Goal: Information Seeking & Learning: Learn about a topic

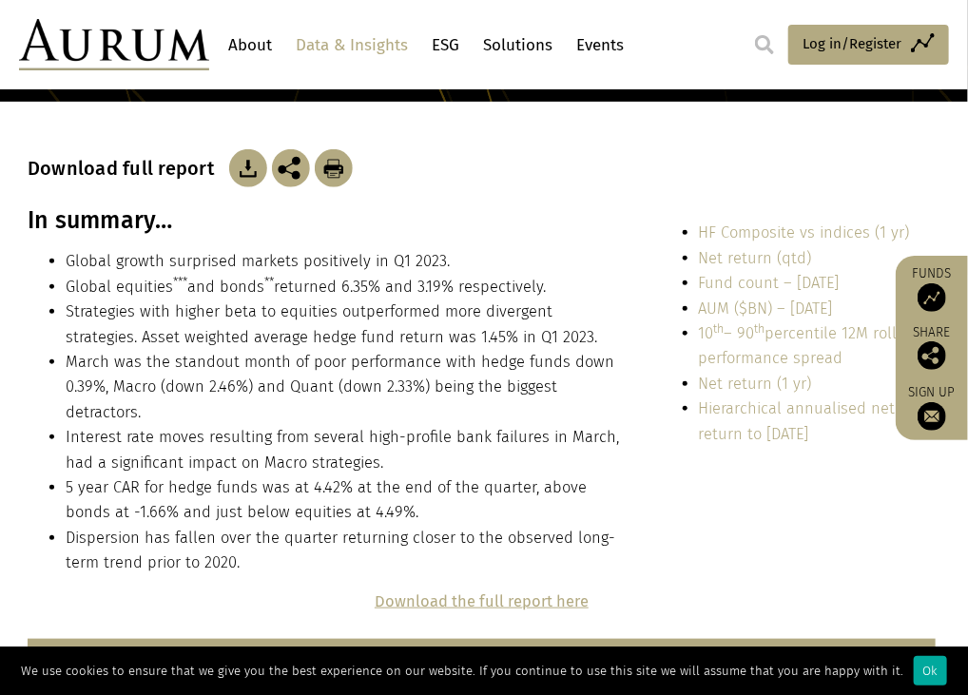
scroll to position [288, 0]
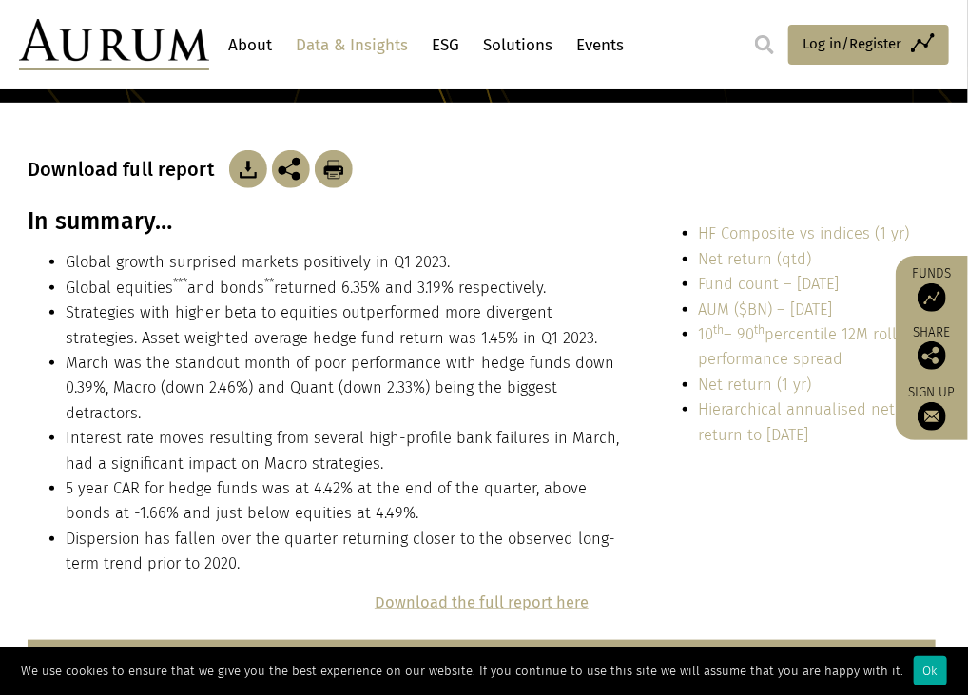
click at [187, 455] on li "Interest rate moves resulting from several high-profile bank failures in March,…" at bounding box center [342, 451] width 553 height 50
click at [244, 431] on li "Interest rate moves resulting from several high-profile bank failures in March,…" at bounding box center [342, 451] width 553 height 50
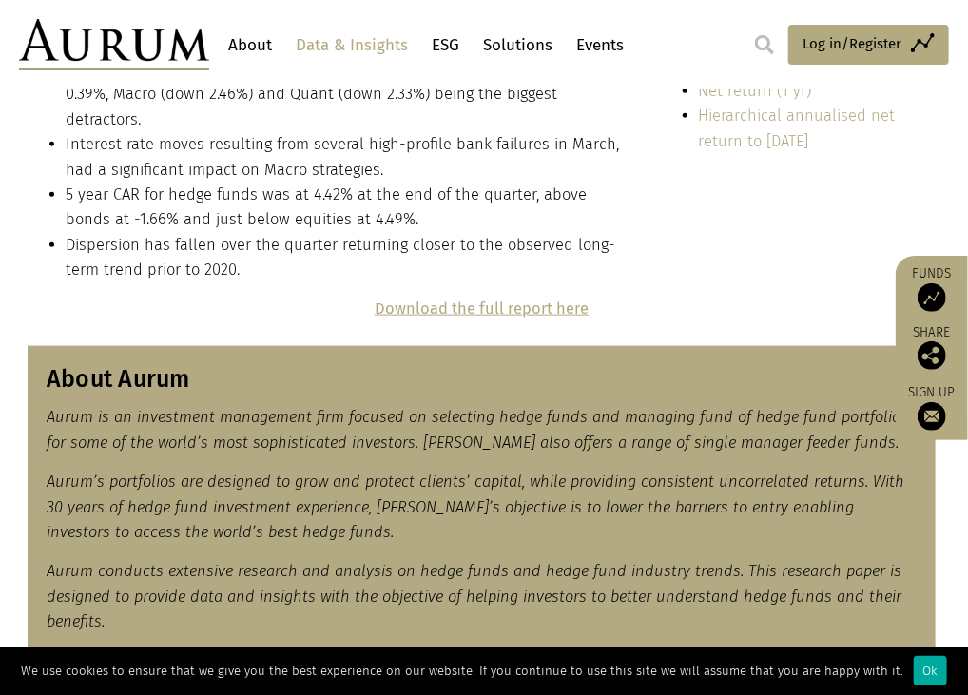
scroll to position [775, 0]
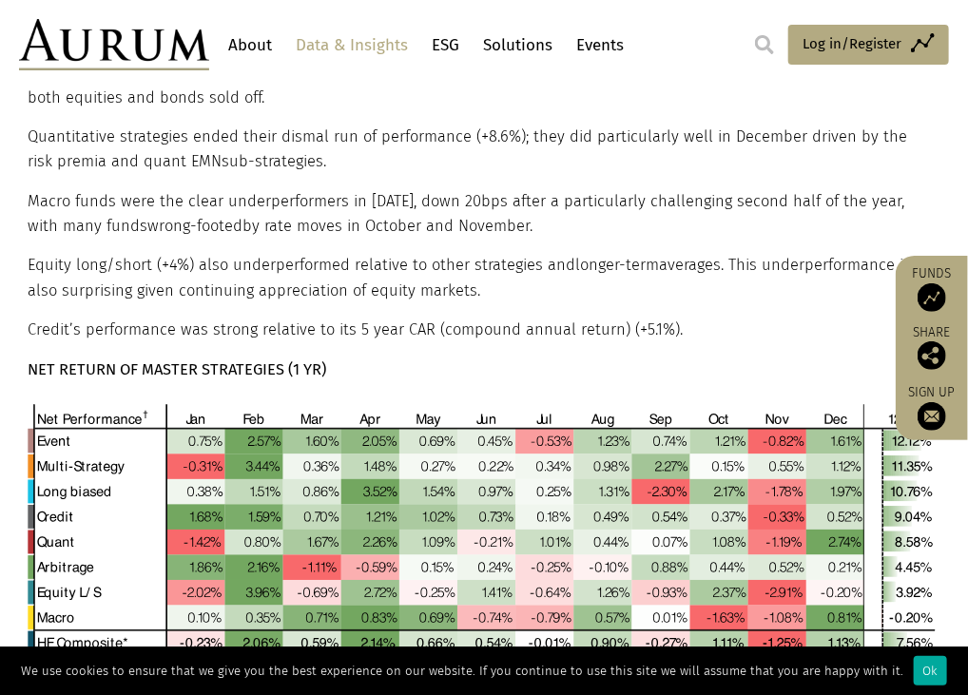
scroll to position [1091, 0]
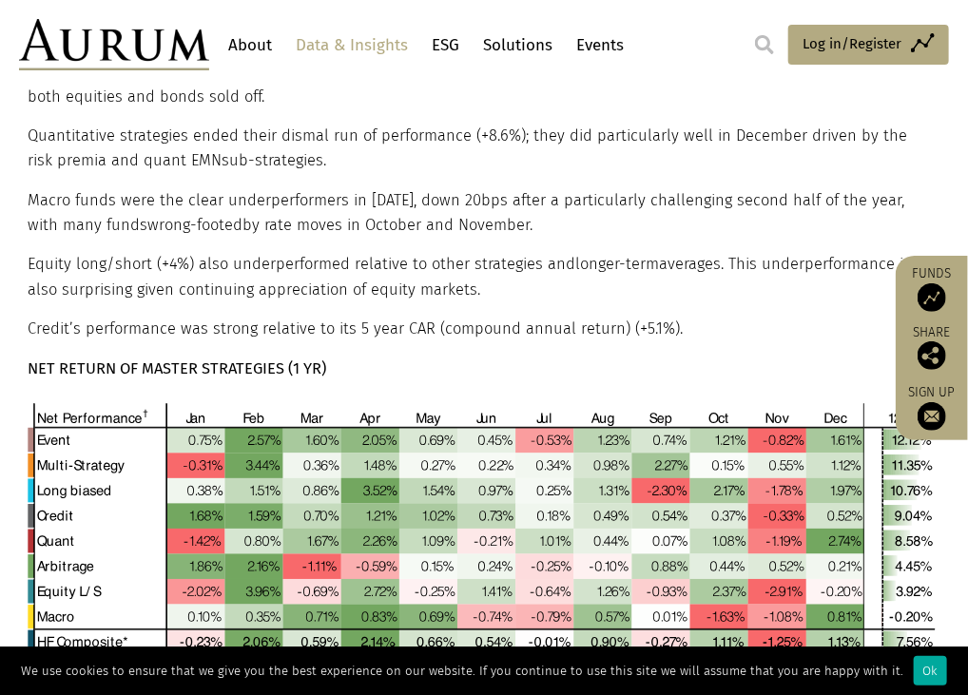
click at [240, 269] on p "Equity long/short (+4%) also underperformed relative to other strategies and lo…" at bounding box center [482, 278] width 908 height 50
click at [297, 278] on p "Equity long/short (+4%) also underperformed relative to other strategies and lo…" at bounding box center [482, 278] width 908 height 50
click at [190, 217] on span "wrong-footed" at bounding box center [194, 226] width 95 height 18
click at [11, 344] on div "Strategy performance The best performing strategies were event (+12.1%), multi-…" at bounding box center [484, 346] width 951 height 883
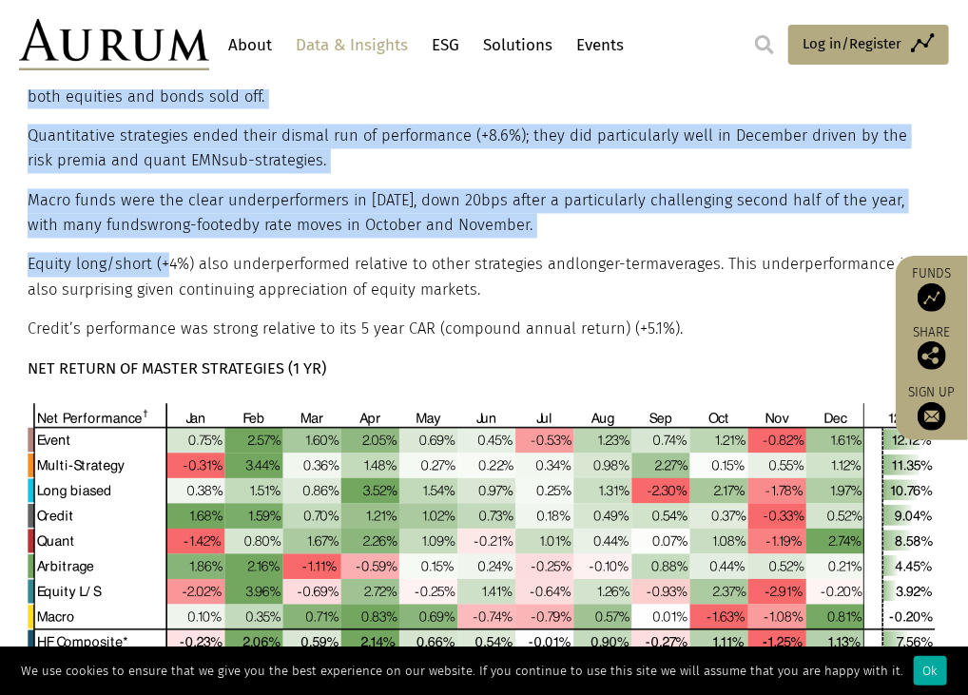
drag, startPoint x: 11, startPoint y: 344, endPoint x: 160, endPoint y: 269, distance: 166.3
click at [160, 269] on div "Strategy performance The best performing strategies were event (+12.1%), multi-…" at bounding box center [484, 346] width 951 height 883
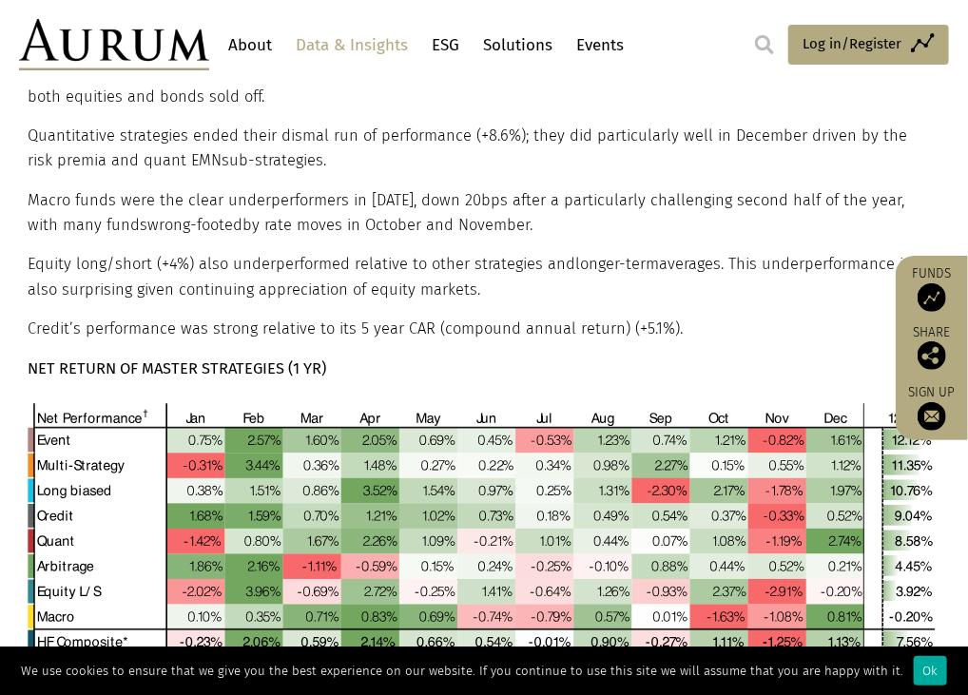
drag, startPoint x: 160, startPoint y: 269, endPoint x: 274, endPoint y: 296, distance: 117.2
click at [274, 296] on p "Equity long/short (+4%) also underperformed relative to other strategies and lo…" at bounding box center [482, 278] width 908 height 50
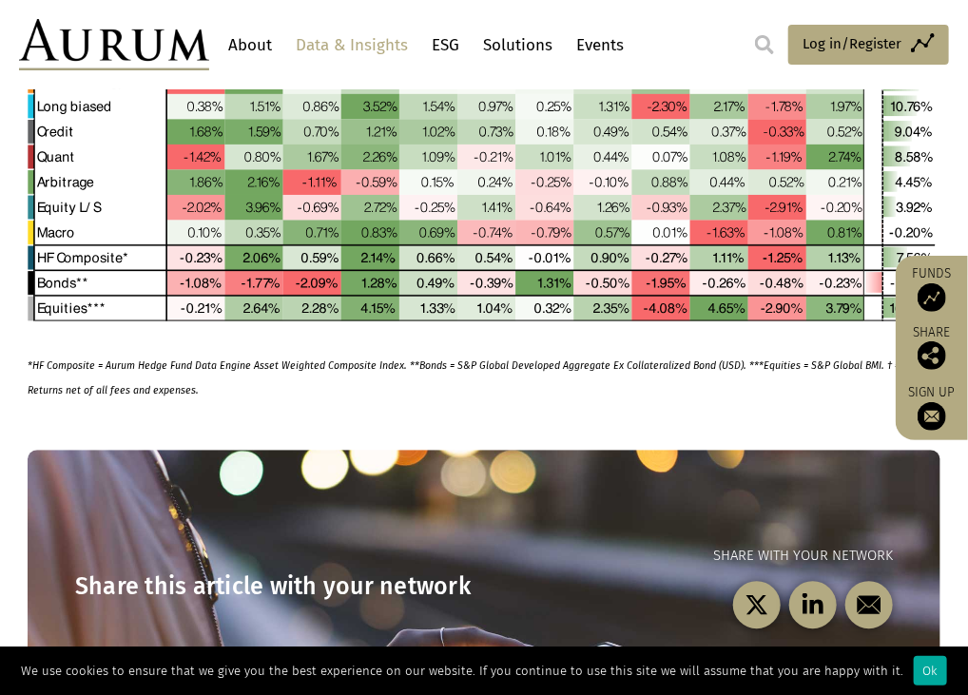
scroll to position [1478, 0]
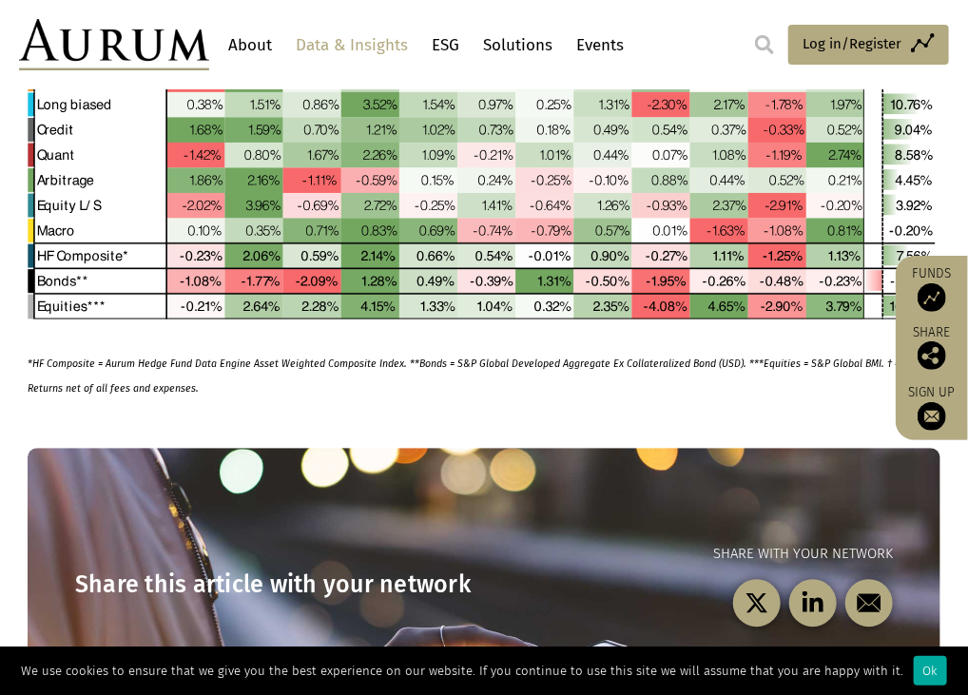
click at [265, 341] on p "*HF Composite = Aurum Hedge Fund Data Engine Asset Weighted Composite Index. **…" at bounding box center [482, 205] width 908 height 391
click at [177, 28] on img at bounding box center [114, 44] width 190 height 51
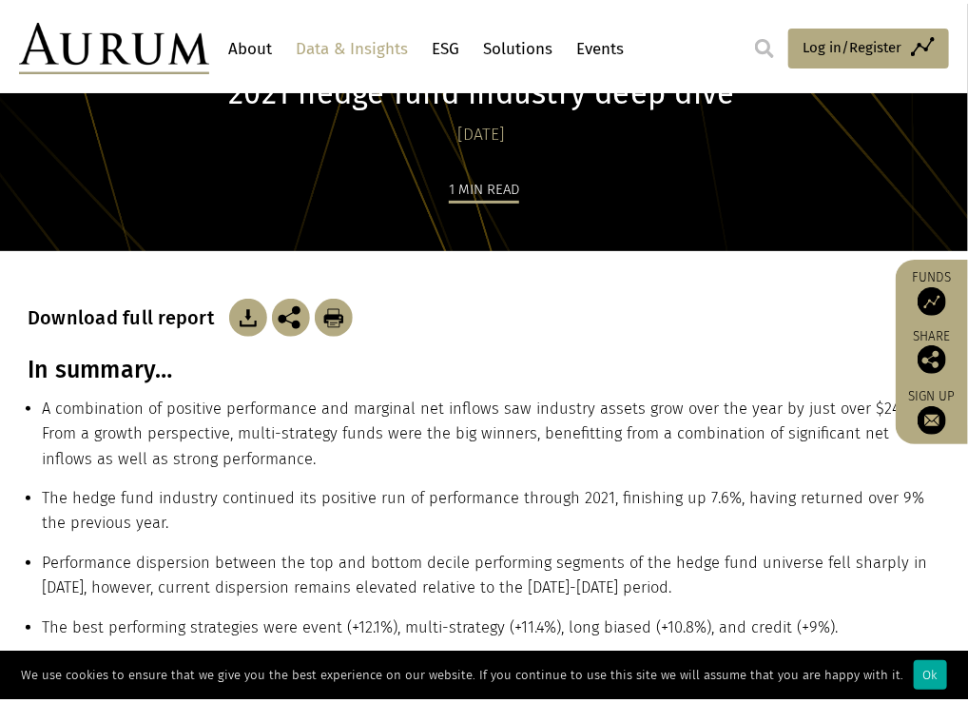
scroll to position [0, 0]
